Goal: Navigation & Orientation: Find specific page/section

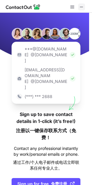
click at [83, 6] on span at bounding box center [81, 7] width 5 height 5
